Goal: Information Seeking & Learning: Learn about a topic

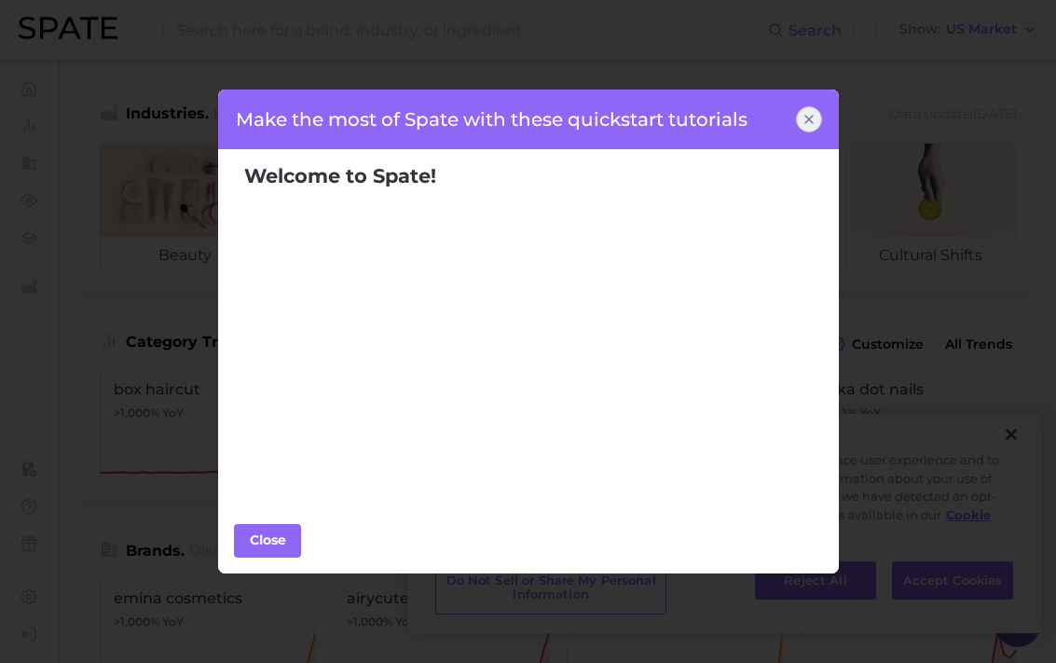
click at [808, 120] on icon at bounding box center [809, 119] width 15 height 15
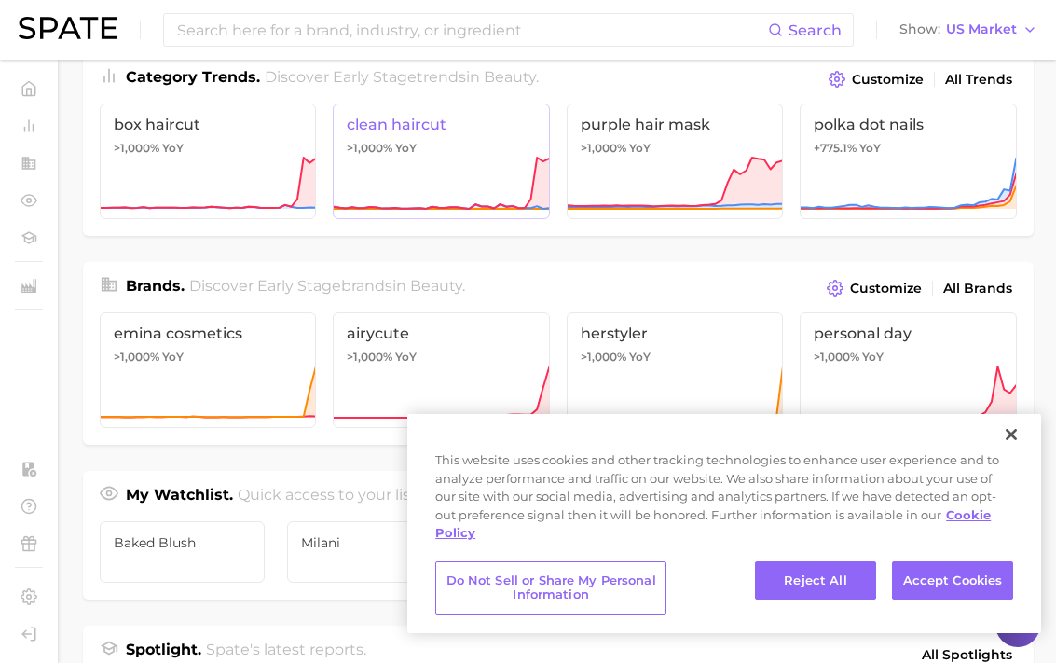
scroll to position [267, 0]
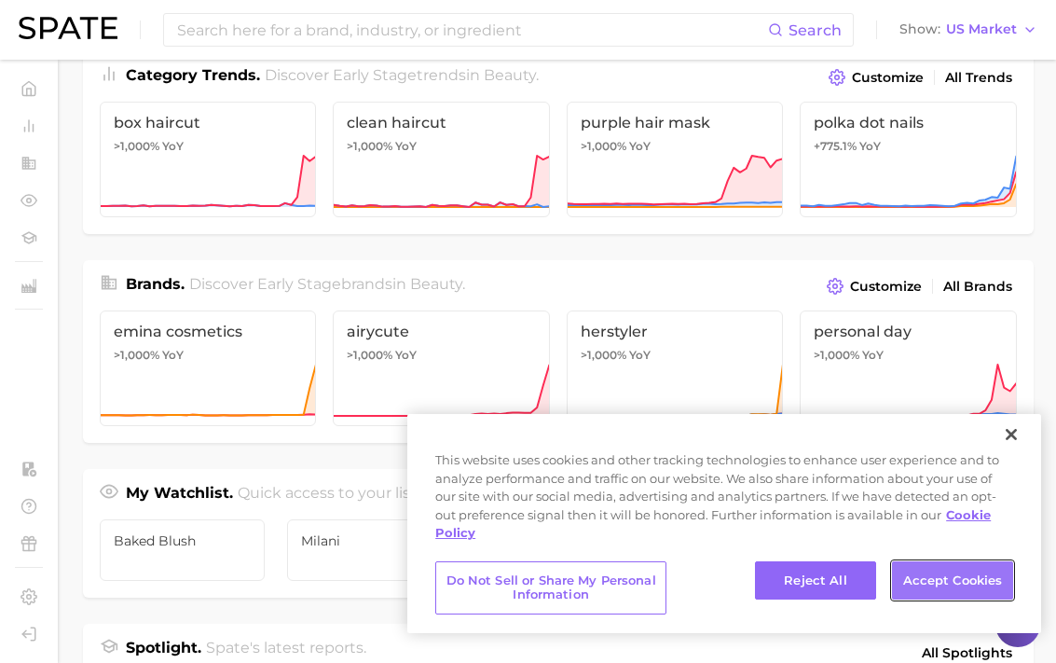
click at [953, 570] on button "Accept Cookies" at bounding box center [952, 580] width 121 height 39
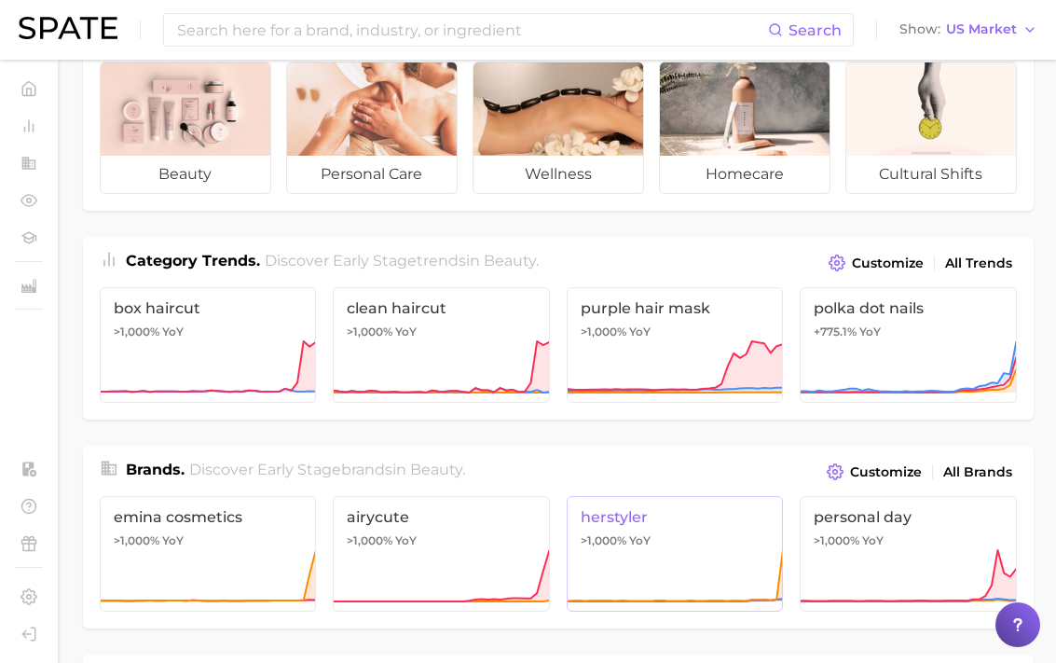
scroll to position [0, 0]
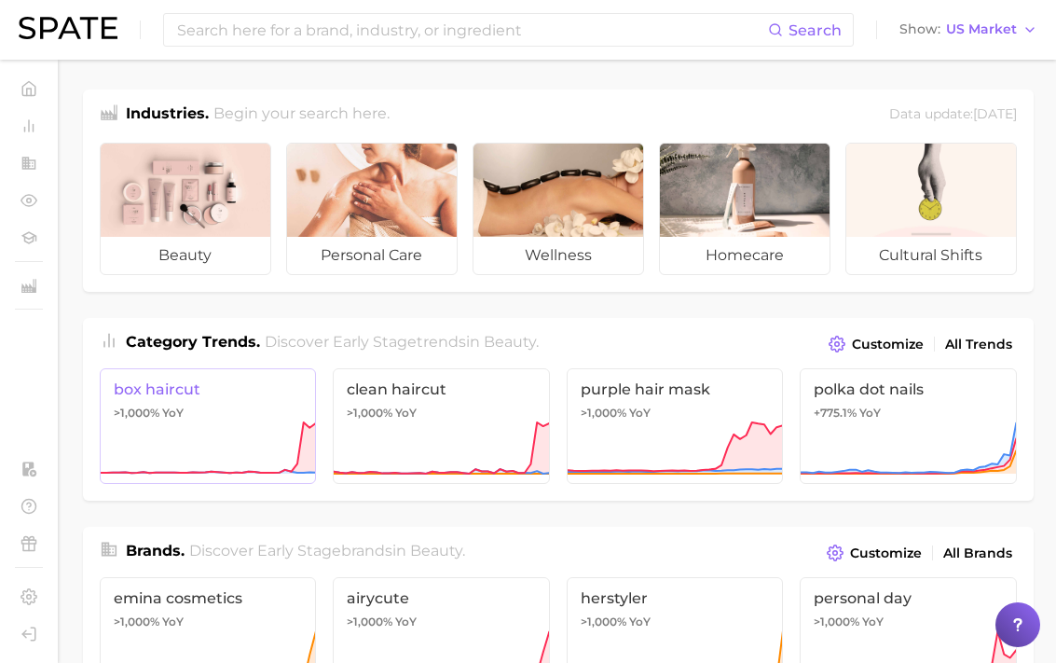
click at [277, 395] on span "box haircut" at bounding box center [208, 389] width 189 height 18
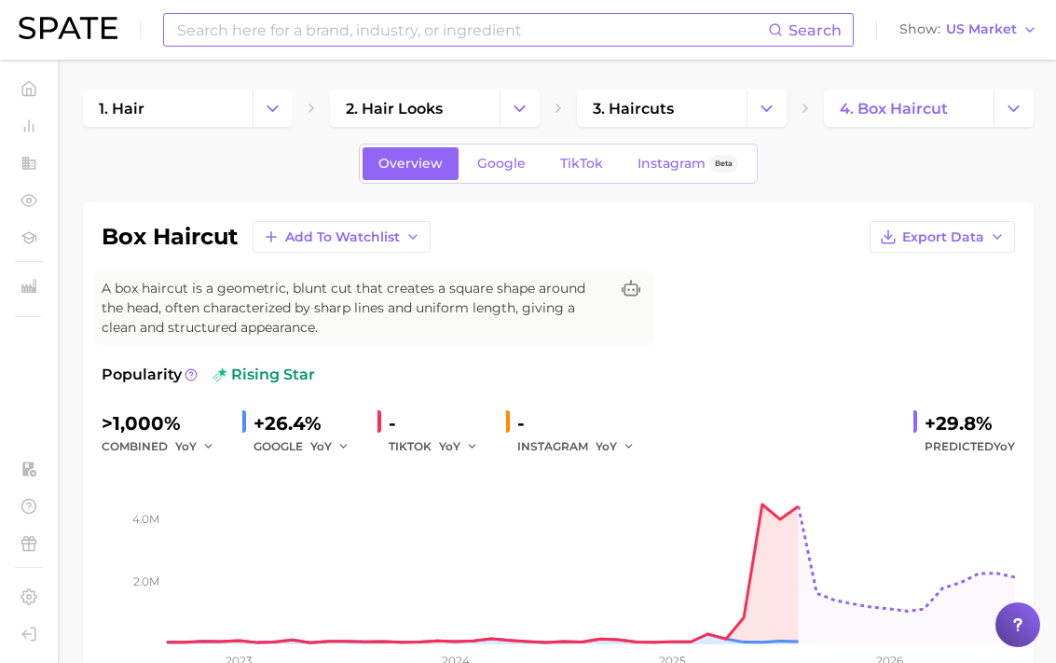
click at [296, 26] on input at bounding box center [471, 30] width 593 height 32
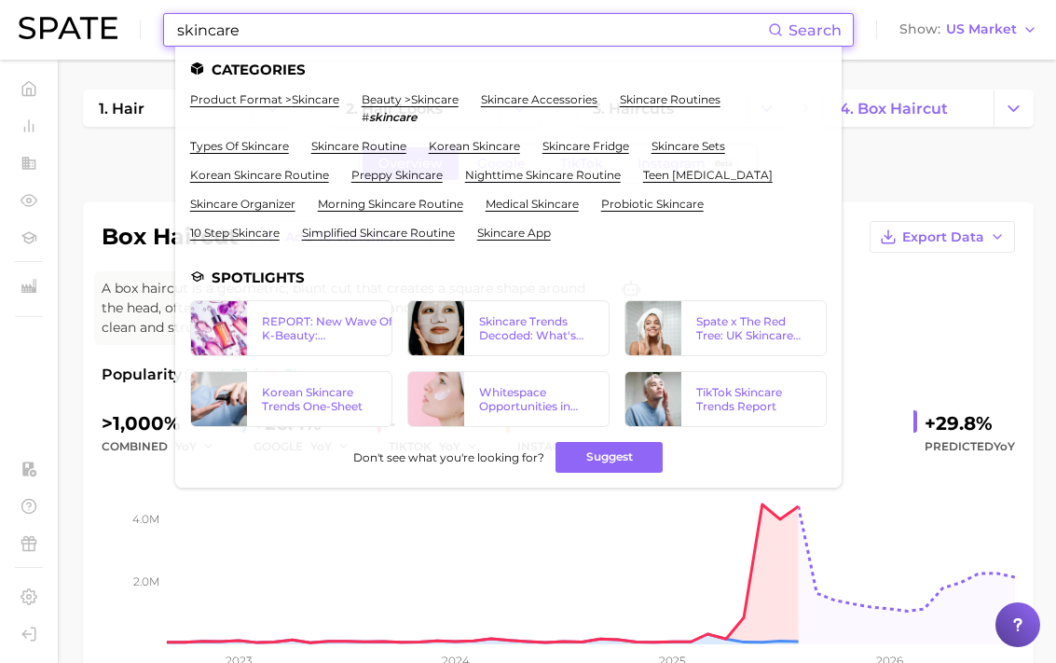
type input "skincare"
click at [432, 102] on link "beauty > skincare" at bounding box center [410, 99] width 97 height 14
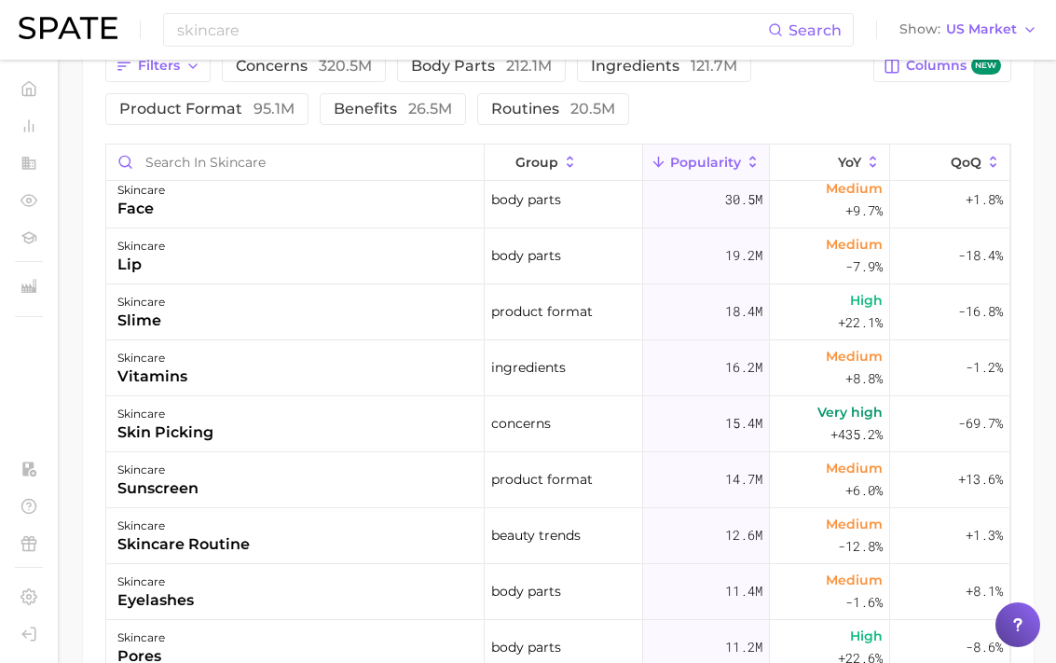
scroll to position [221, 0]
